Goal: Task Accomplishment & Management: Manage account settings

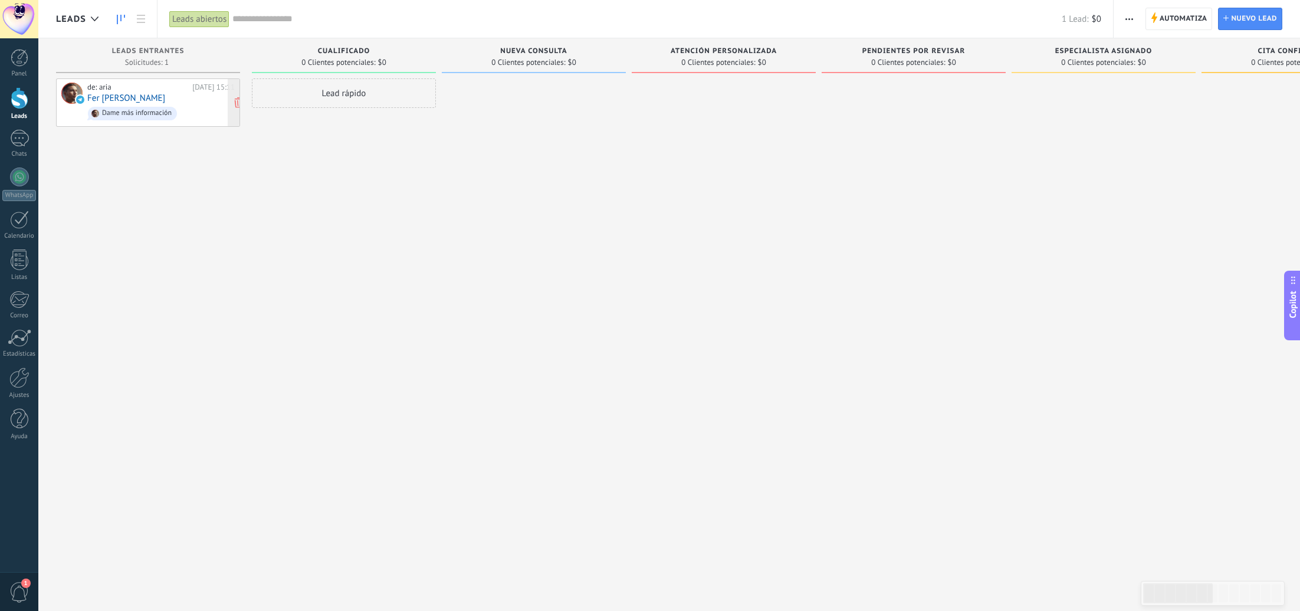
click at [133, 94] on div "de: [PERSON_NAME][DATE] 15:11 Fer [PERSON_NAME] Dame más información" at bounding box center [160, 103] width 147 height 40
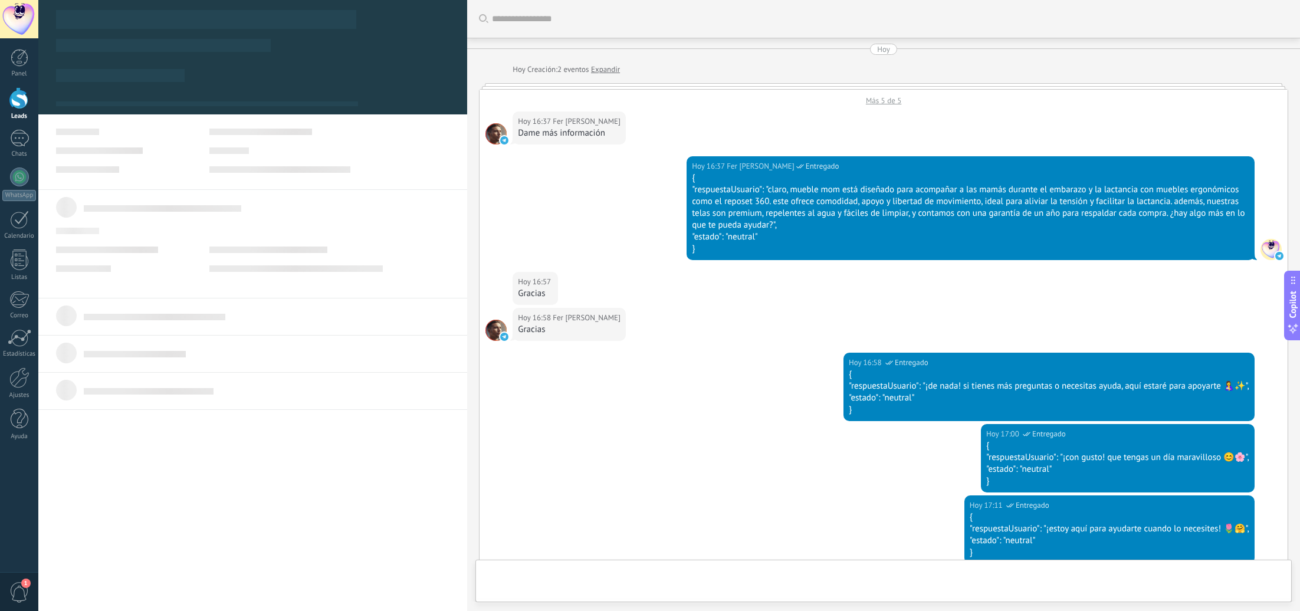
scroll to position [318, 0]
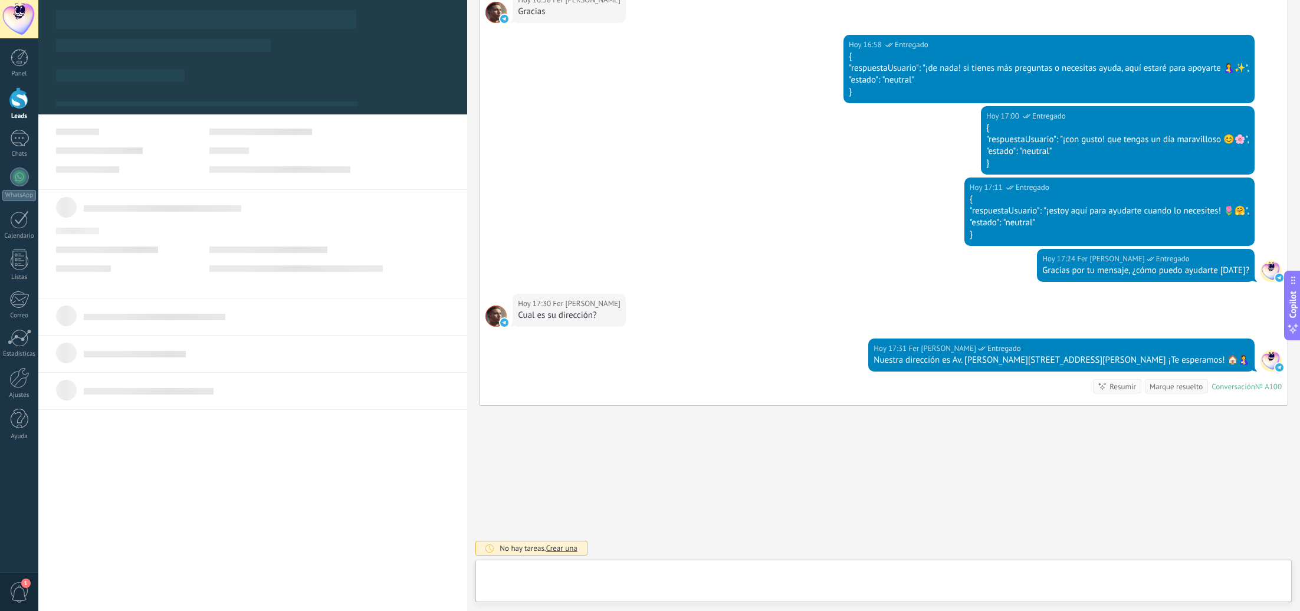
type textarea "**********"
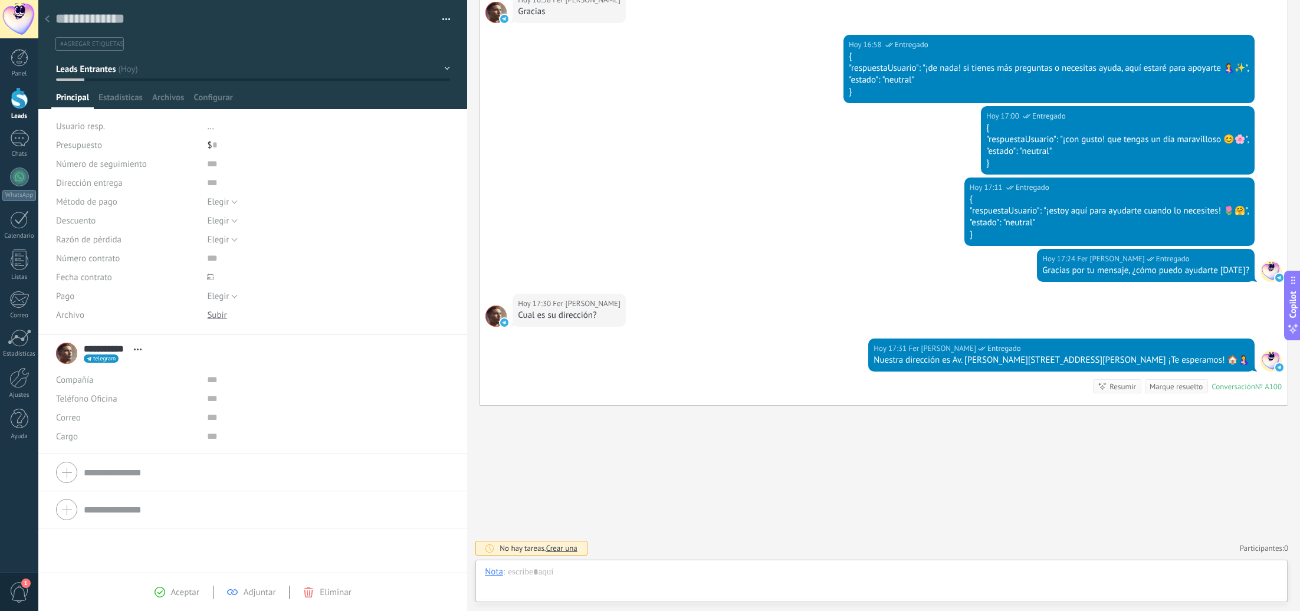
scroll to position [18, 0]
click at [17, 371] on div at bounding box center [19, 378] width 20 height 21
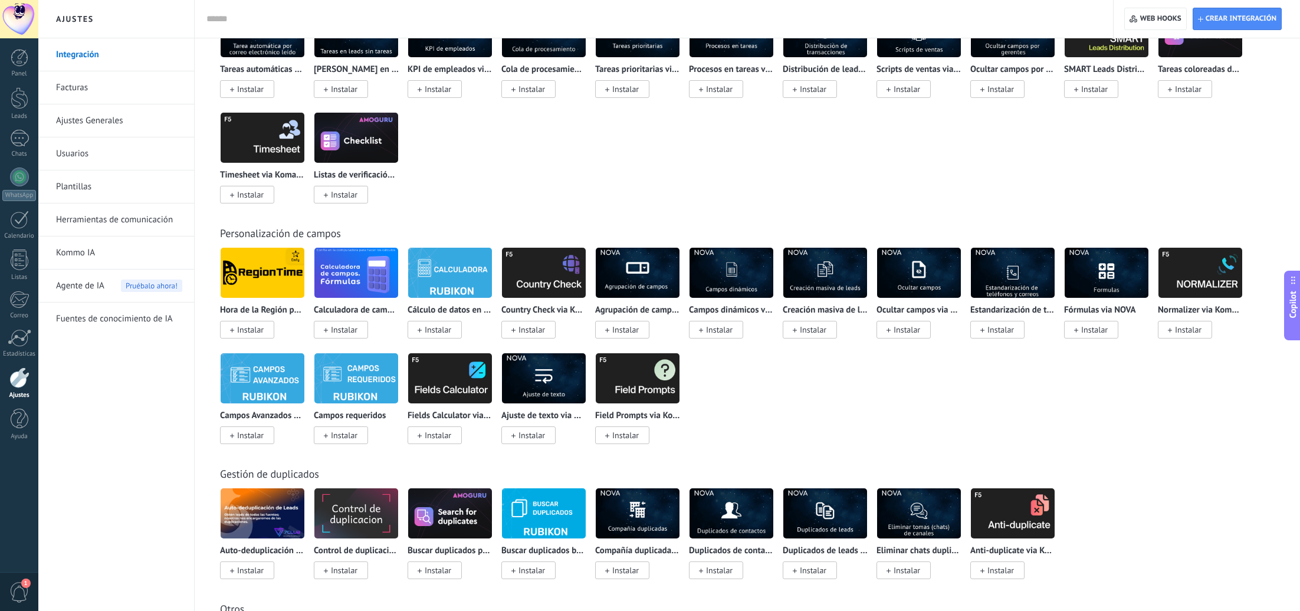
scroll to position [3585, 0]
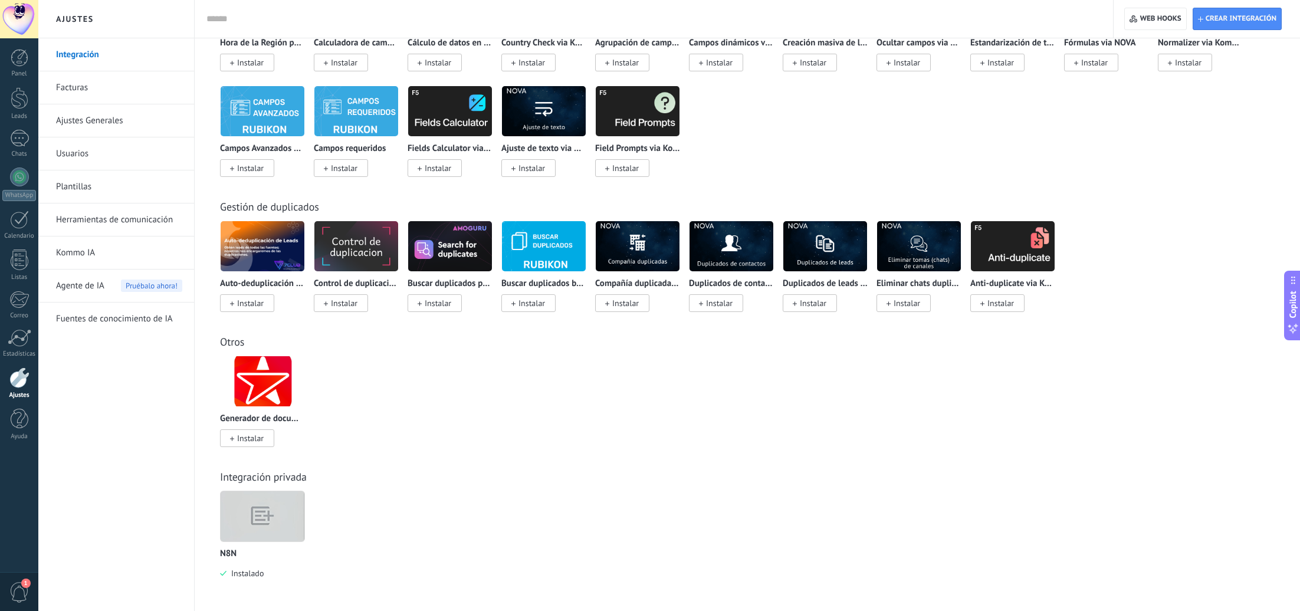
click at [258, 524] on img at bounding box center [263, 516] width 84 height 64
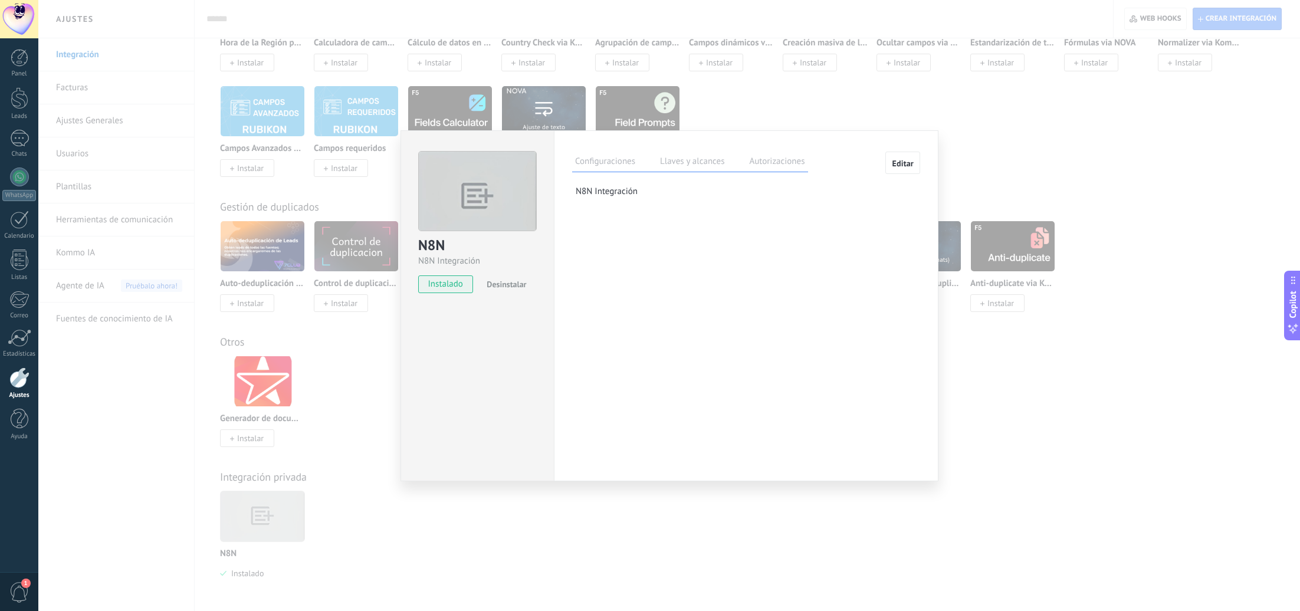
click at [694, 163] on label "Llaves y alcances" at bounding box center [692, 163] width 70 height 17
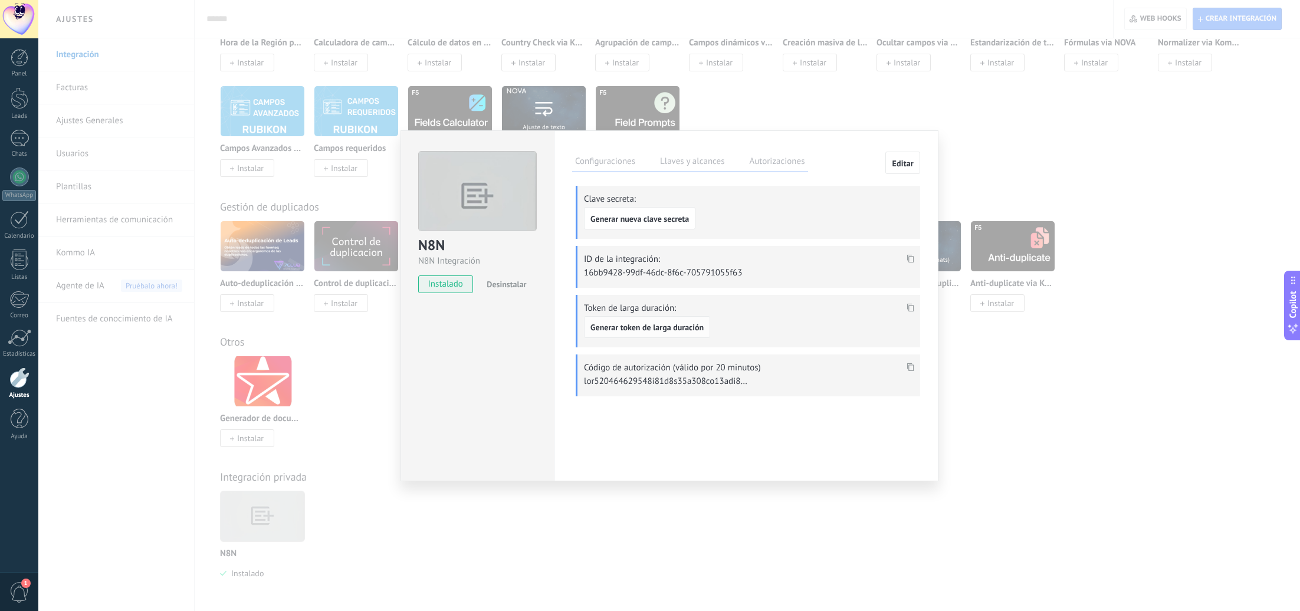
click at [668, 329] on span "Generar token de larga duración" at bounding box center [647, 327] width 113 height 8
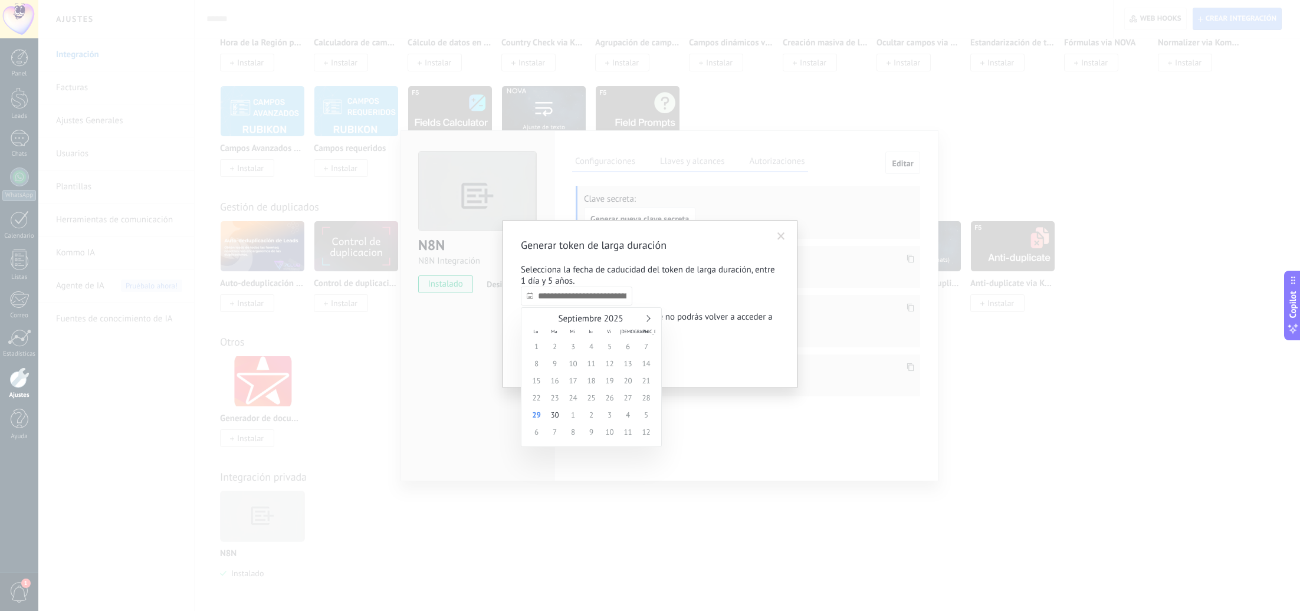
click at [591, 302] on input "text" at bounding box center [577, 296] width 112 height 19
click at [648, 316] on link at bounding box center [647, 318] width 6 height 6
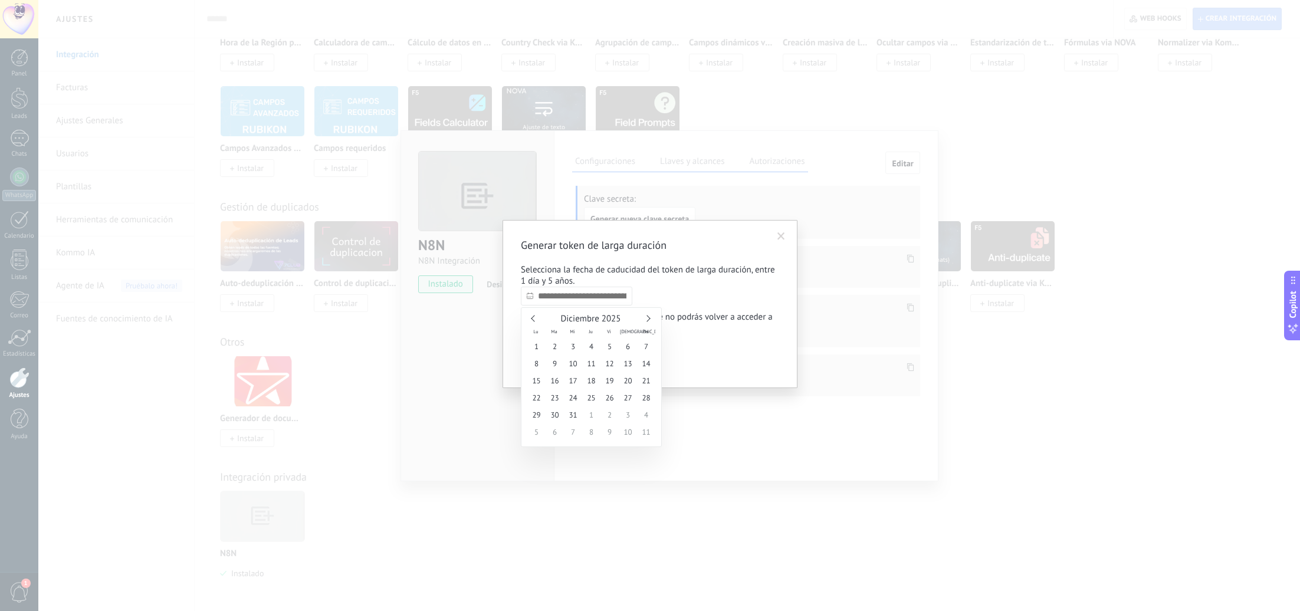
click at [648, 316] on link at bounding box center [647, 318] width 6 height 6
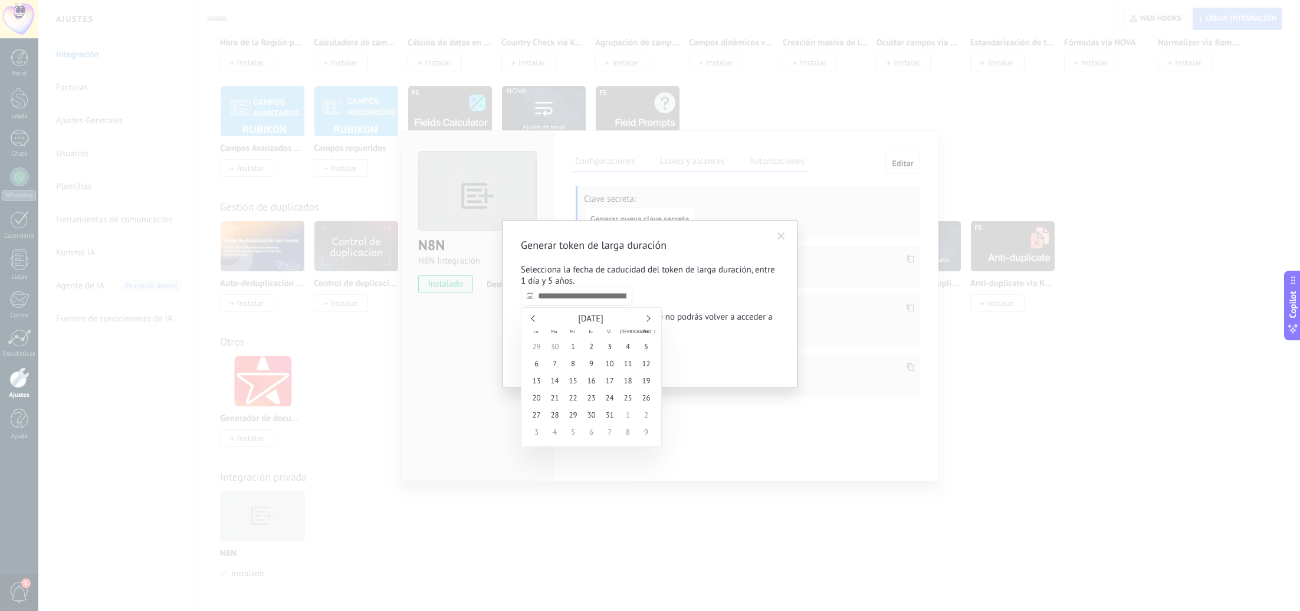
click at [648, 316] on link at bounding box center [647, 318] width 6 height 6
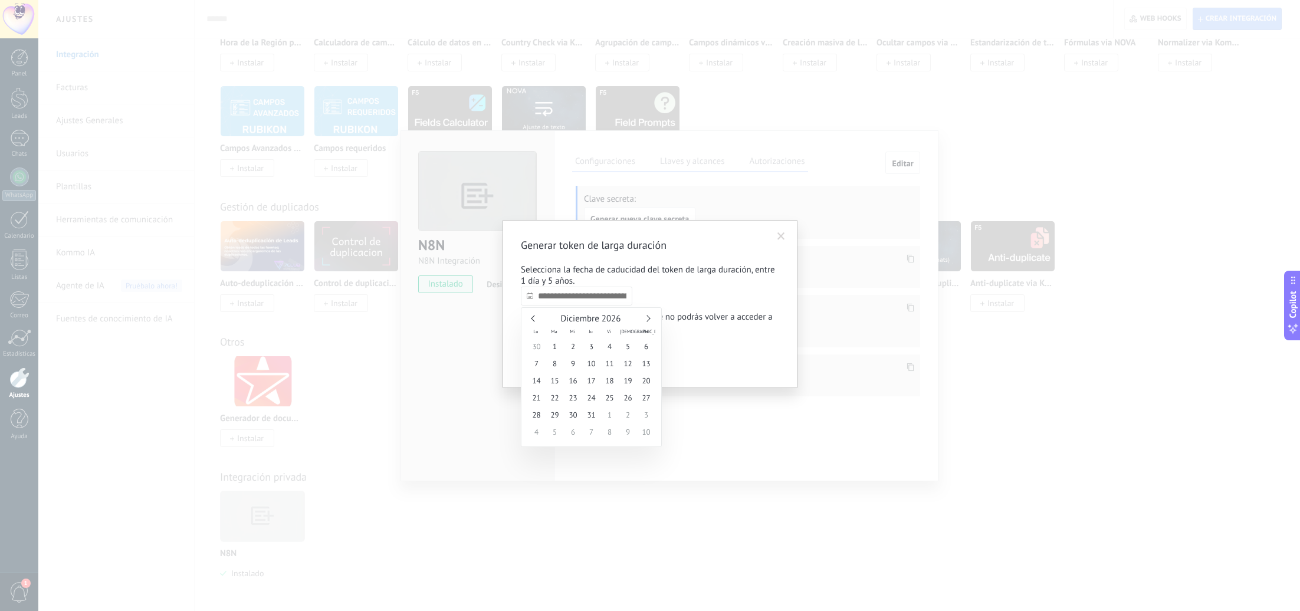
click at [648, 316] on link at bounding box center [647, 318] width 6 height 6
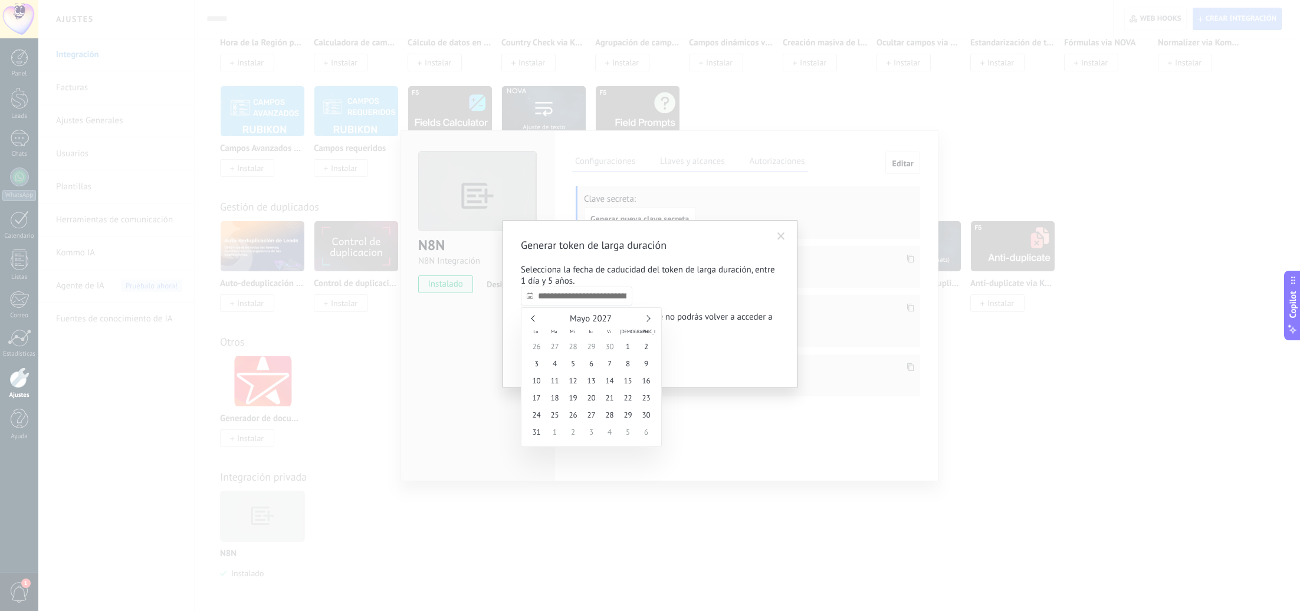
click at [648, 316] on link at bounding box center [647, 318] width 6 height 6
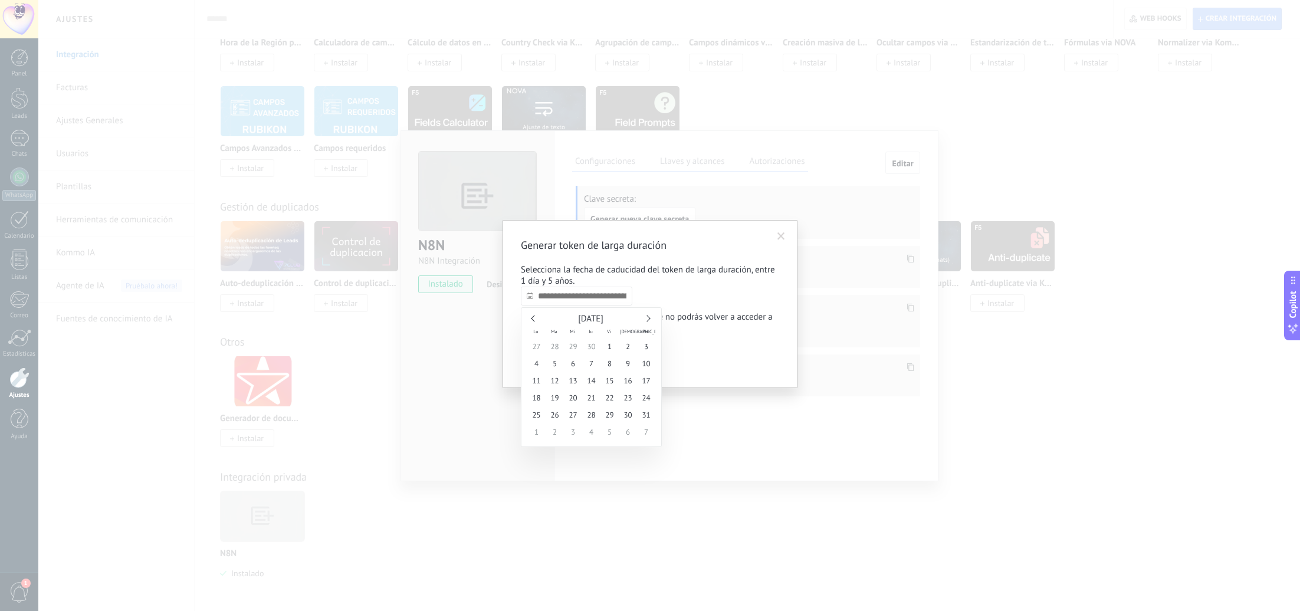
click at [648, 316] on link at bounding box center [647, 318] width 6 height 6
click at [645, 409] on span "31" at bounding box center [646, 414] width 18 height 17
click at [604, 302] on input "**********" at bounding box center [577, 296] width 112 height 19
click at [648, 317] on link at bounding box center [647, 318] width 6 height 6
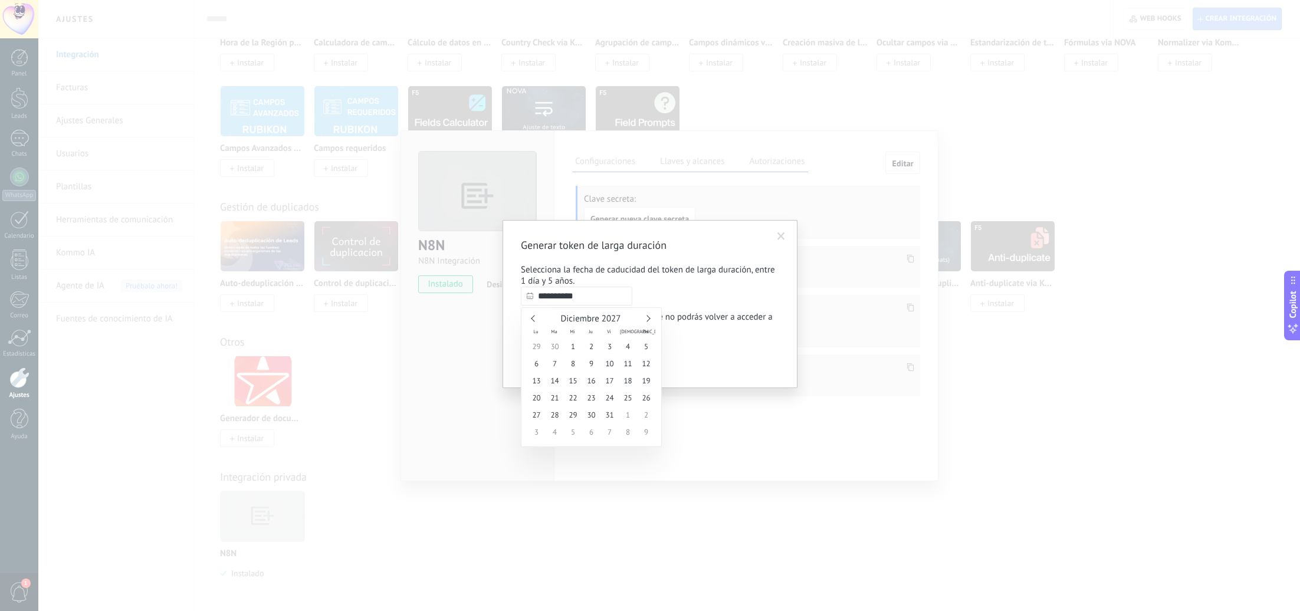
click at [648, 317] on link at bounding box center [647, 318] width 6 height 6
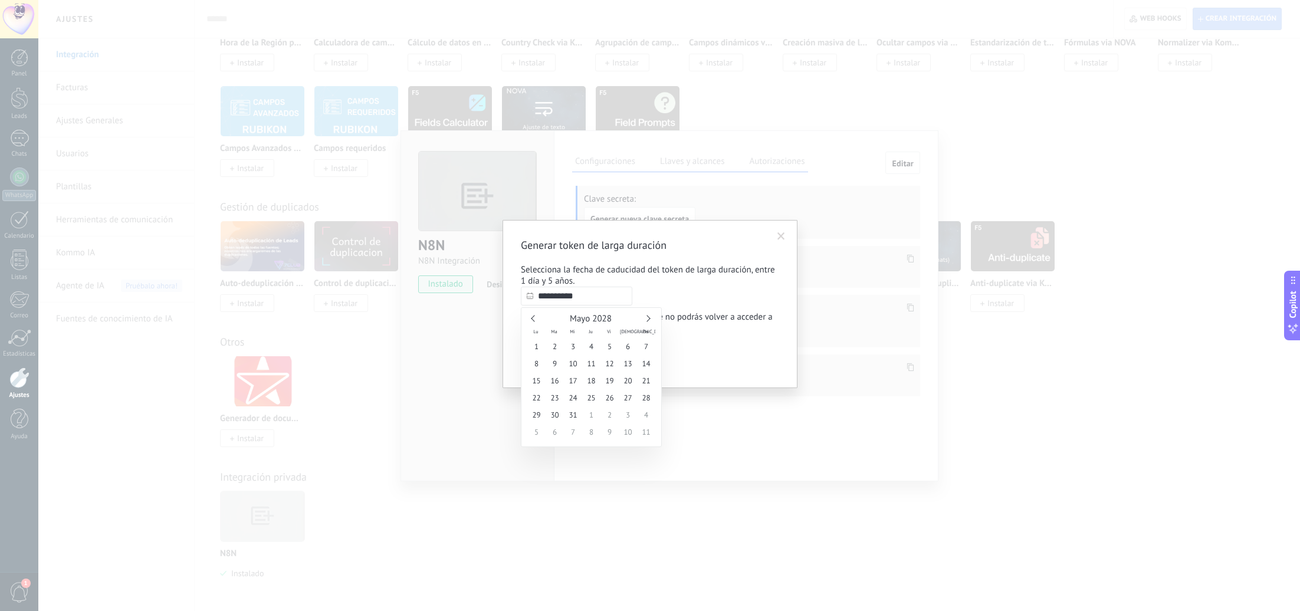
click at [648, 317] on link at bounding box center [647, 318] width 6 height 6
click at [588, 319] on span "Agosto 2028" at bounding box center [591, 318] width 48 height 11
click at [601, 317] on span "Agosto 2028" at bounding box center [591, 318] width 48 height 11
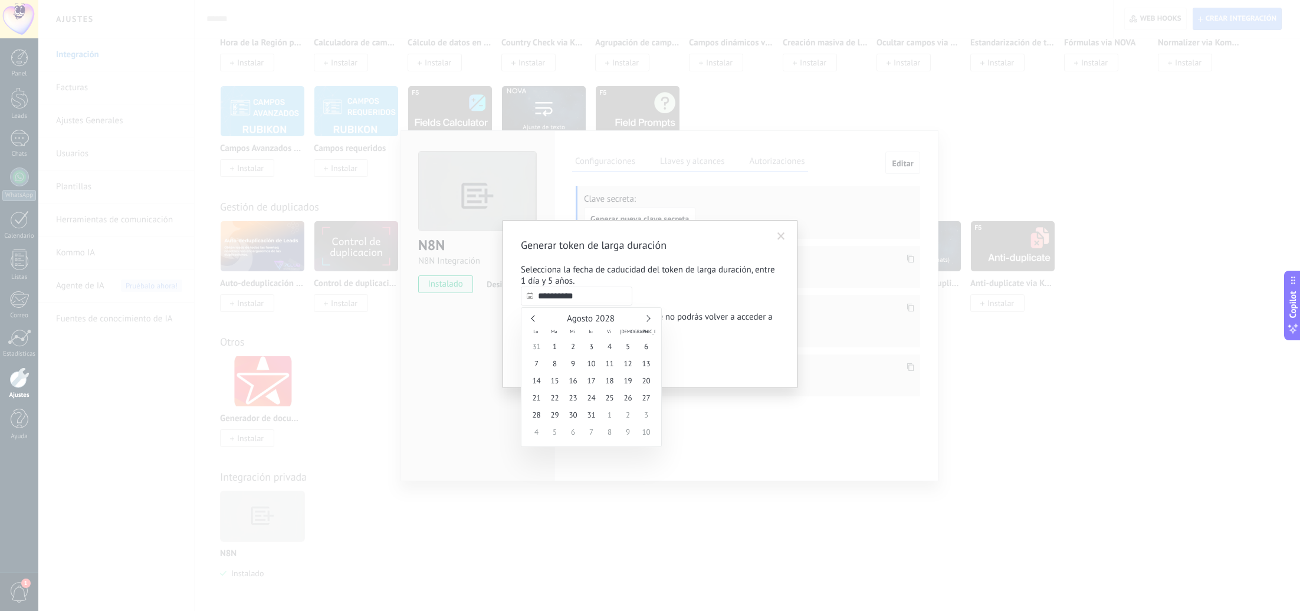
click at [645, 316] on link at bounding box center [647, 318] width 6 height 6
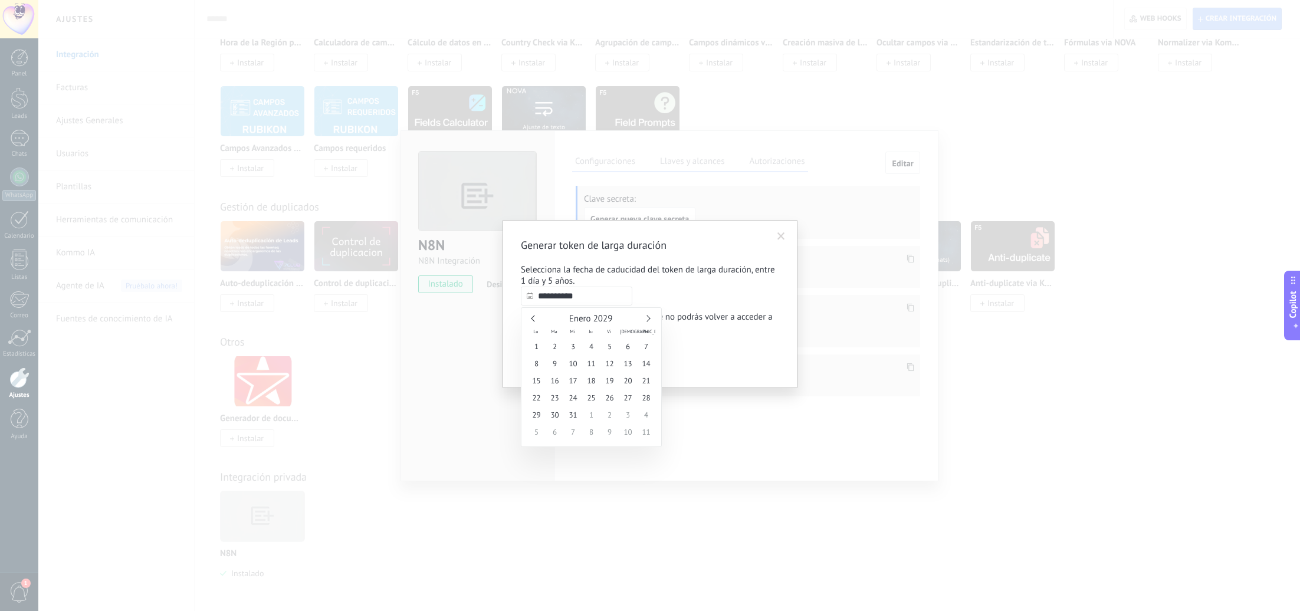
click at [645, 316] on link at bounding box center [647, 318] width 6 height 6
type input "**********"
click at [623, 412] on span "31" at bounding box center [628, 414] width 18 height 17
click at [701, 351] on div "Confirmar Cancelar" at bounding box center [650, 358] width 258 height 22
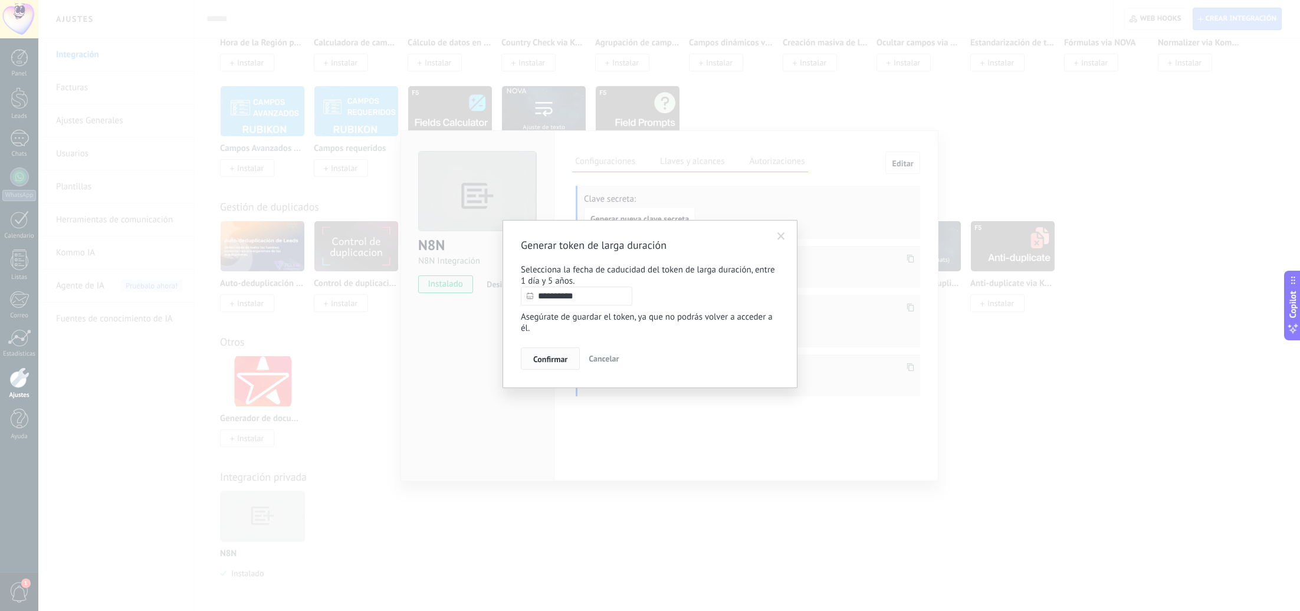
click at [555, 358] on span "Confirmar" at bounding box center [550, 359] width 34 height 8
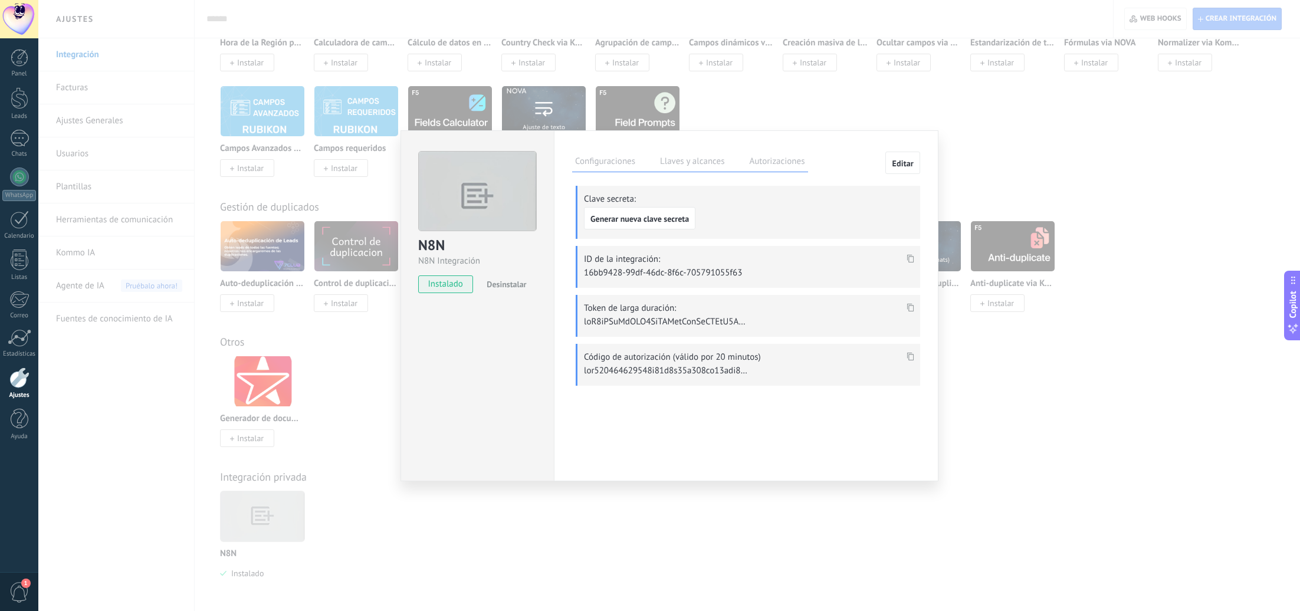
click at [913, 307] on icon at bounding box center [910, 307] width 7 height 8
click at [183, 135] on div "N8N N8N Integración instalado Desinstalar Configuraciones Llaves y alcances Aut…" at bounding box center [669, 305] width 1262 height 611
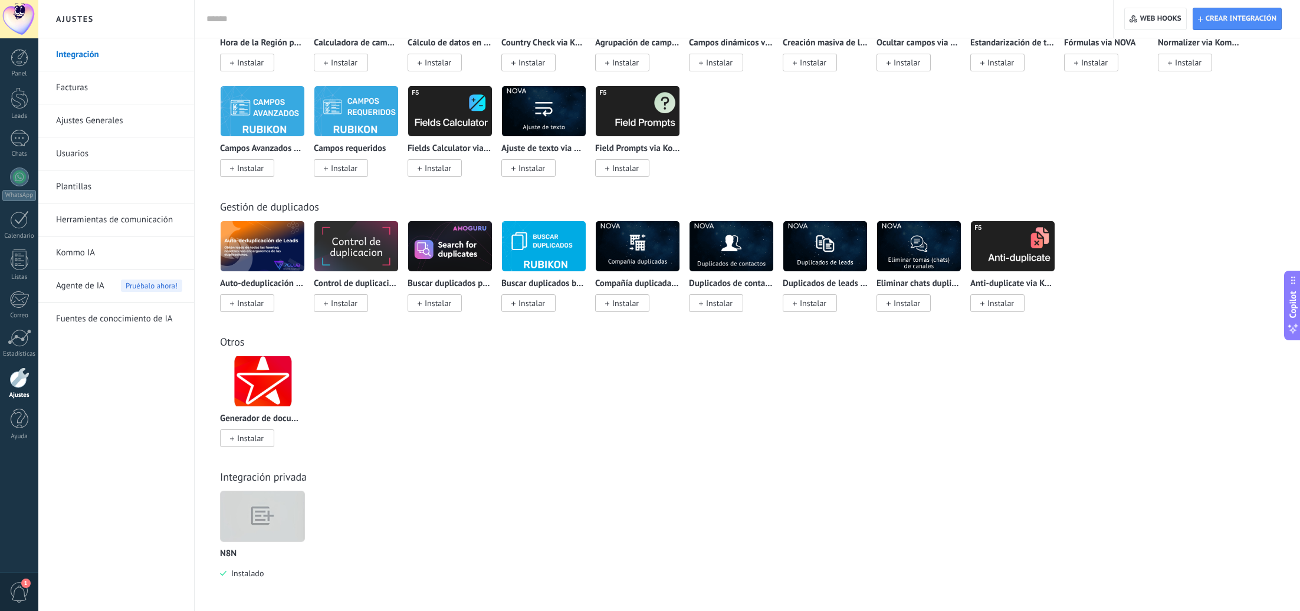
drag, startPoint x: 25, startPoint y: 96, endPoint x: 69, endPoint y: 113, distance: 46.9
click at [25, 96] on div at bounding box center [20, 98] width 18 height 22
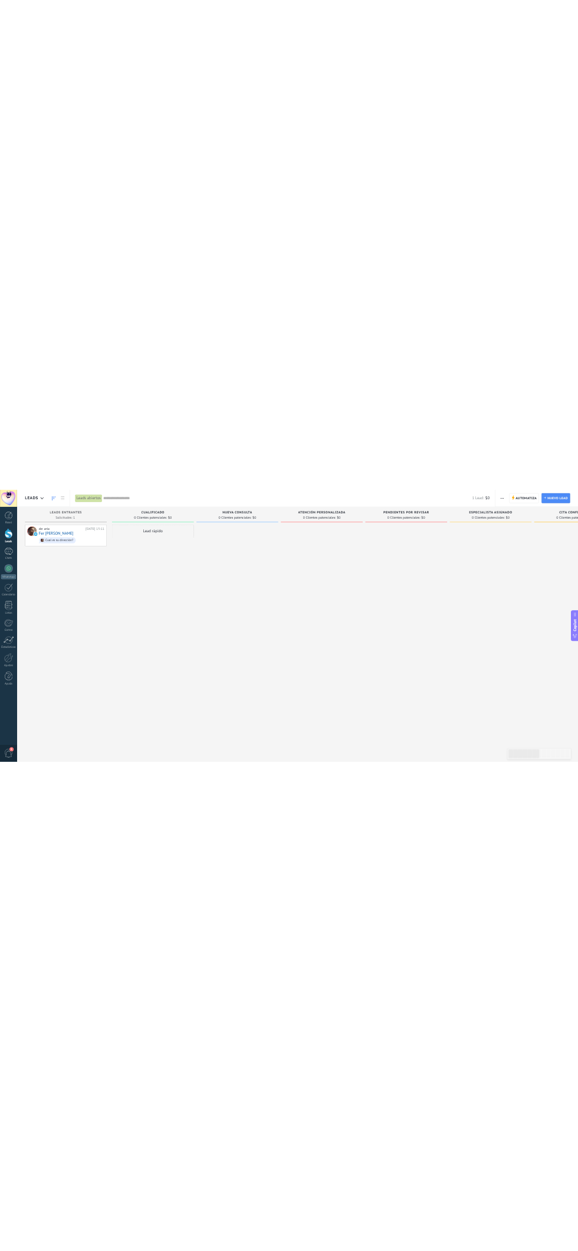
scroll to position [0, 1]
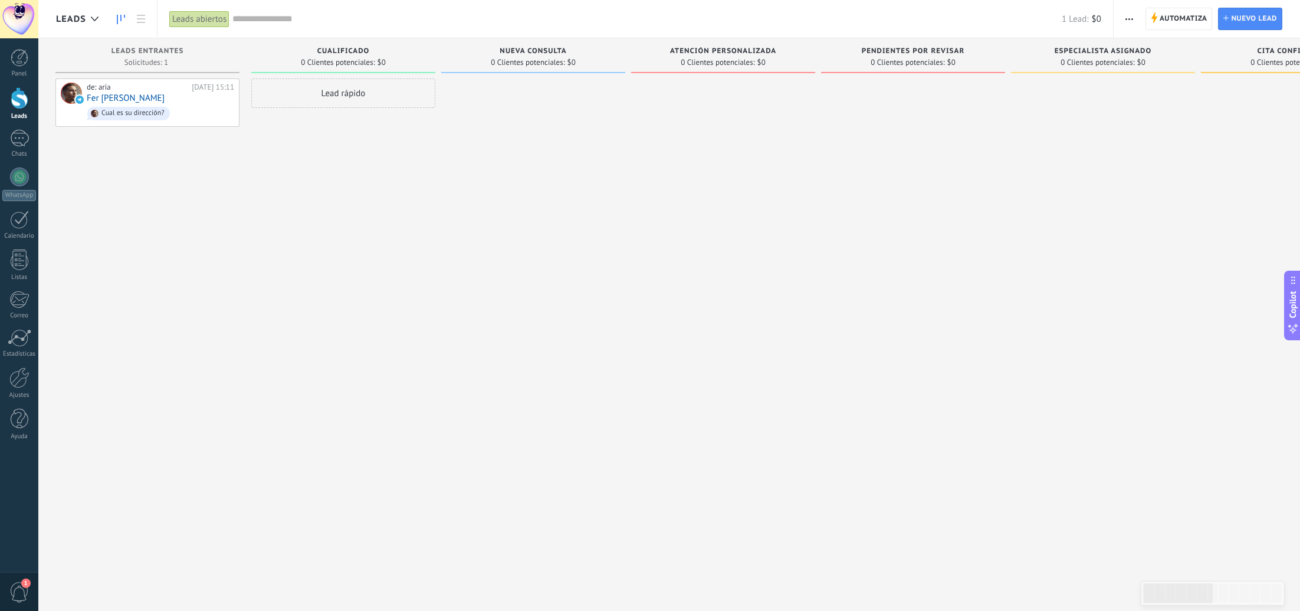
click at [700, 48] on span "Atención personalizada" at bounding box center [723, 51] width 106 height 8
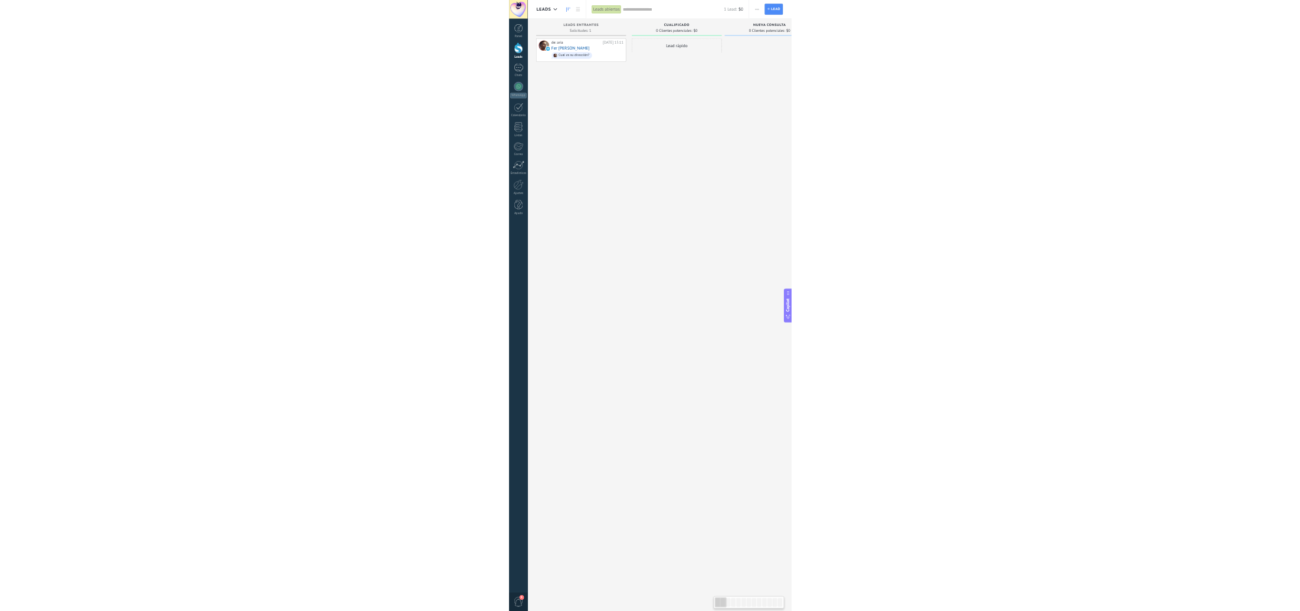
scroll to position [11, 0]
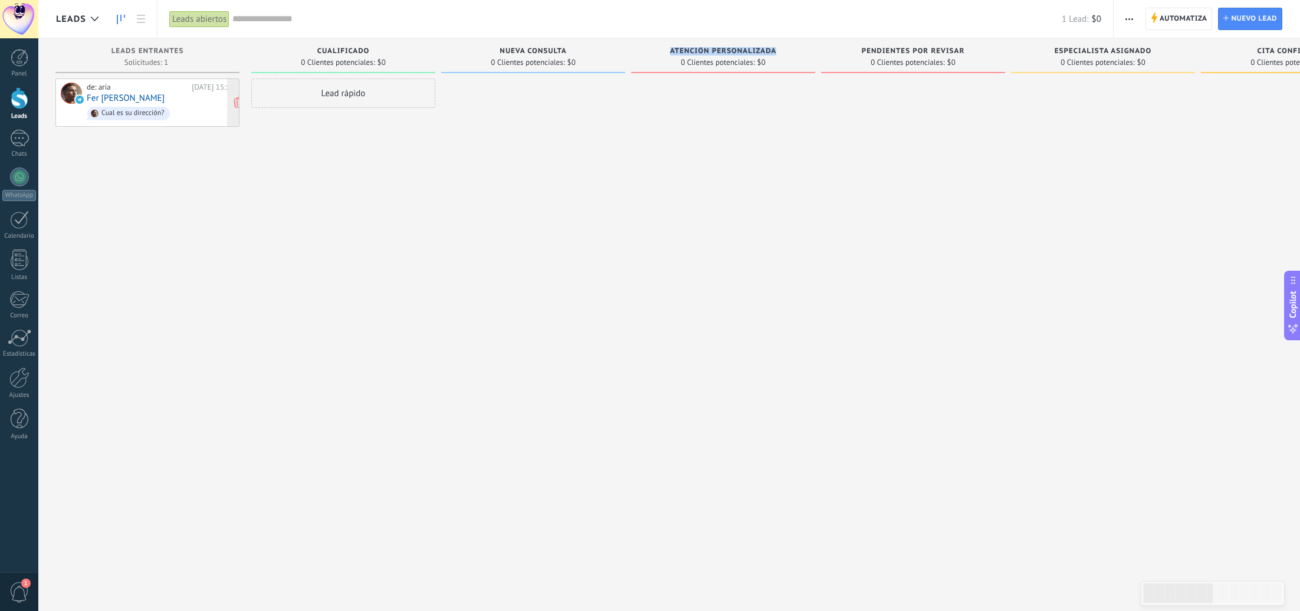
click at [146, 97] on div "de: [PERSON_NAME][DATE] 15:11 Fer [PERSON_NAME] Cual es su dirección?" at bounding box center [160, 103] width 147 height 40
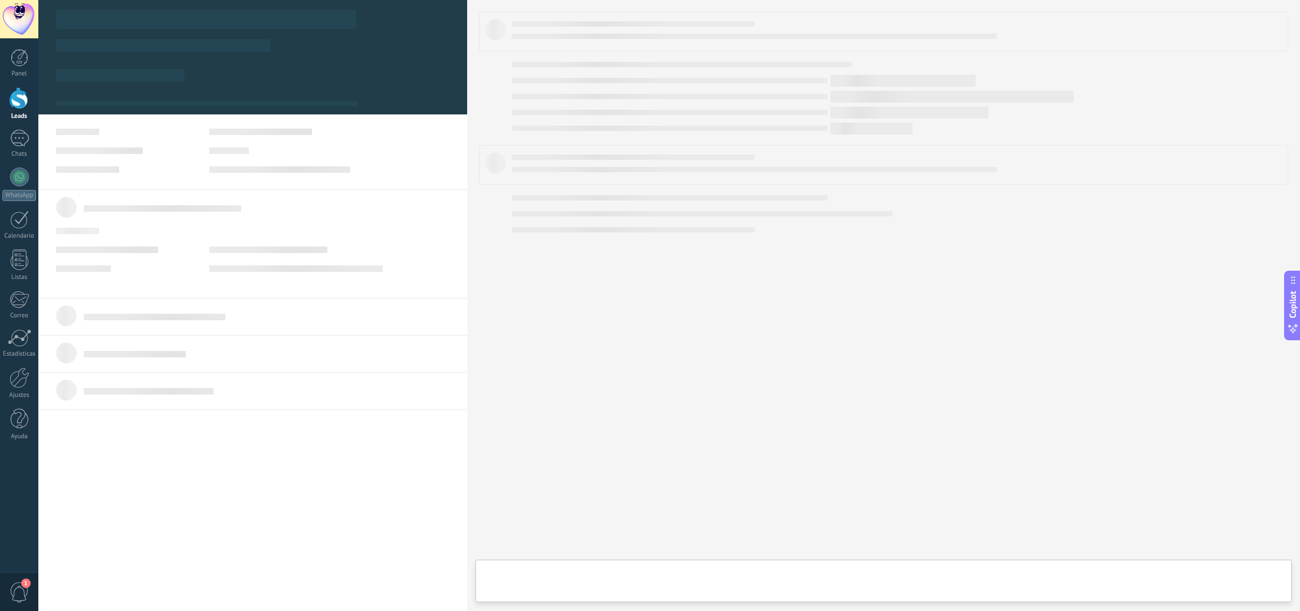
type textarea "**********"
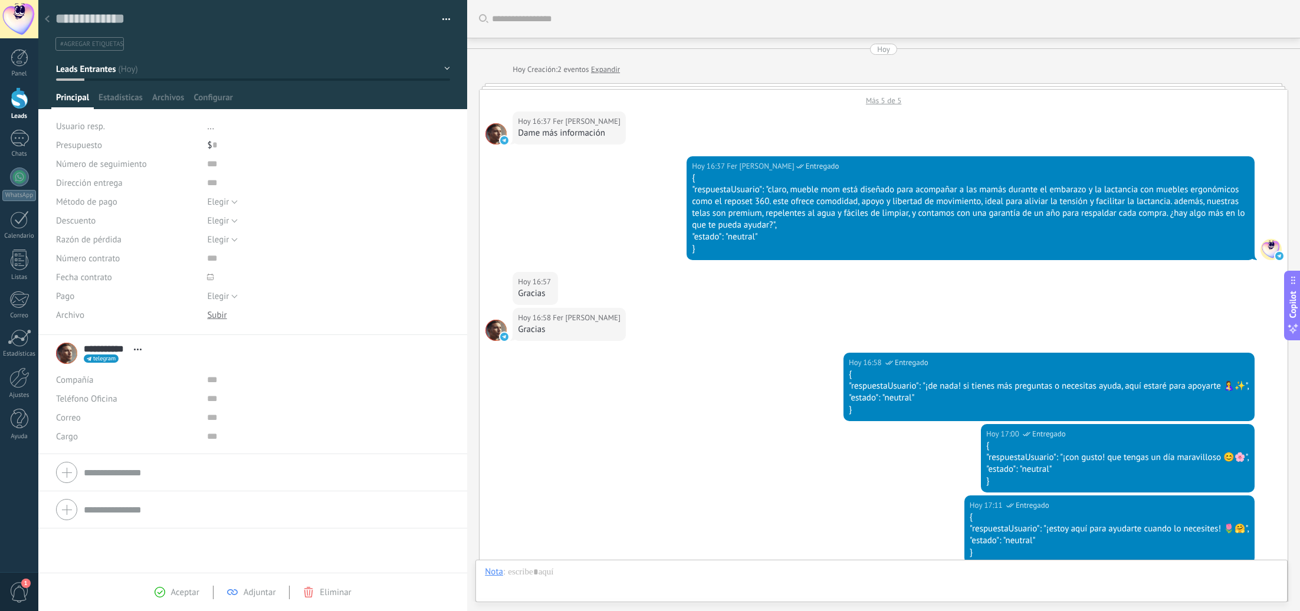
scroll to position [318, 0]
